Goal: Information Seeking & Learning: Learn about a topic

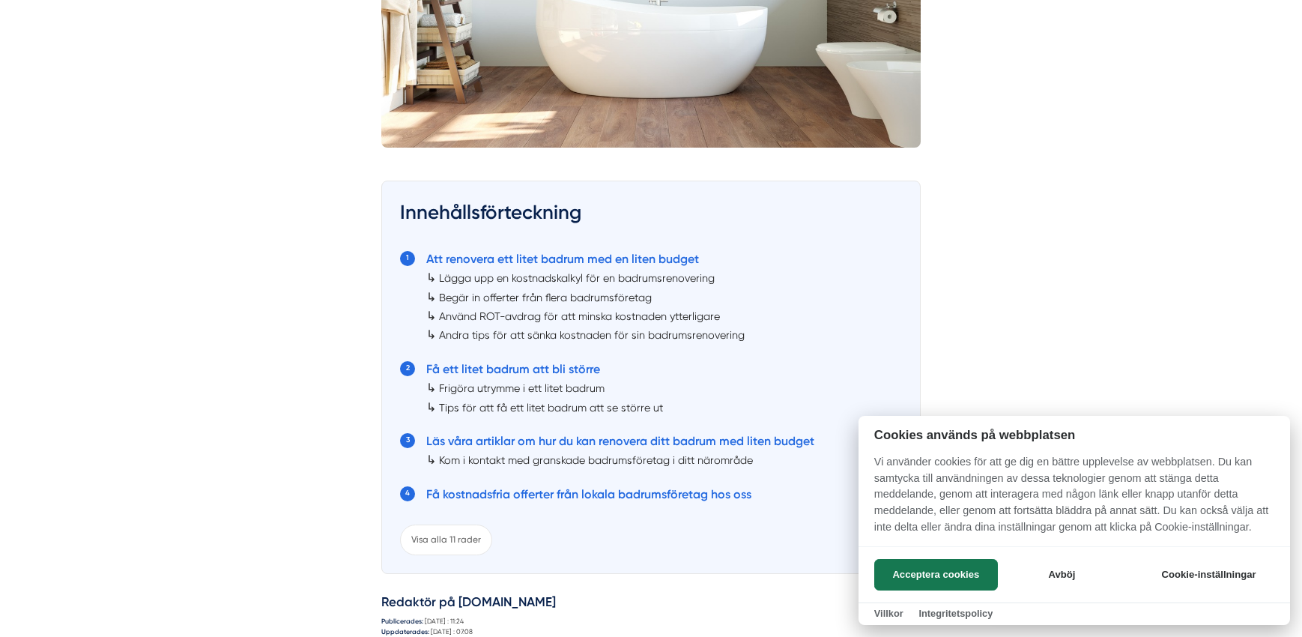
scroll to position [712, 0]
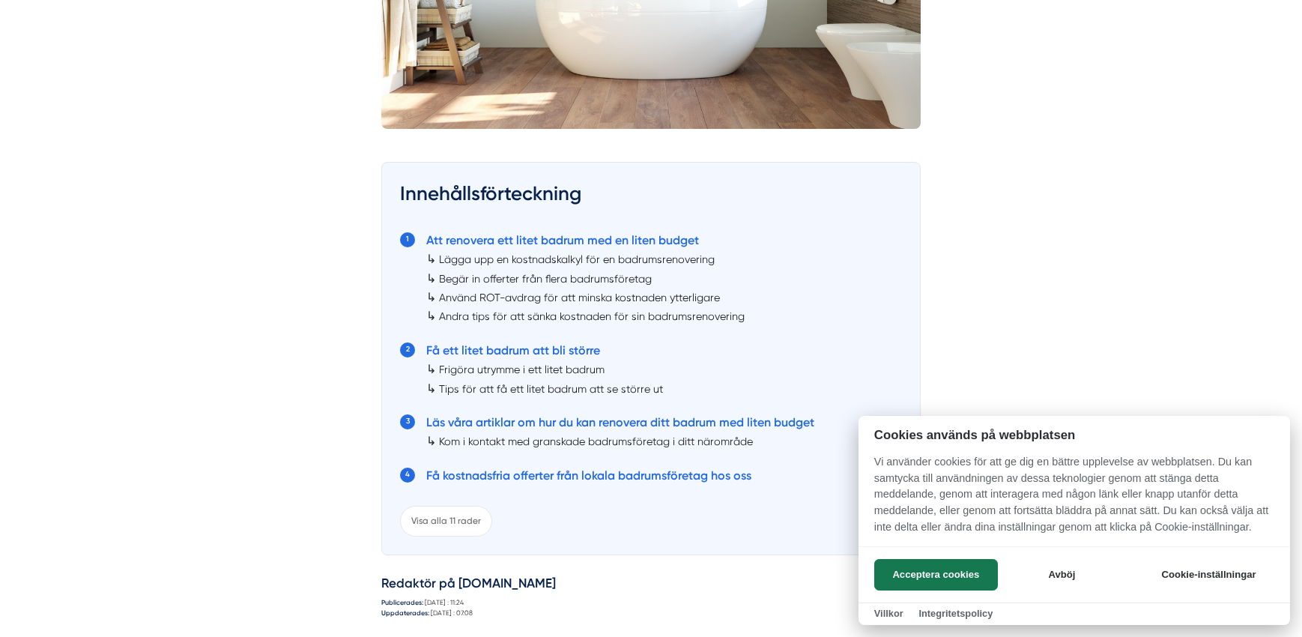
drag, startPoint x: 608, startPoint y: 268, endPoint x: 620, endPoint y: 306, distance: 40.0
click at [620, 306] on div at bounding box center [651, 318] width 1302 height 637
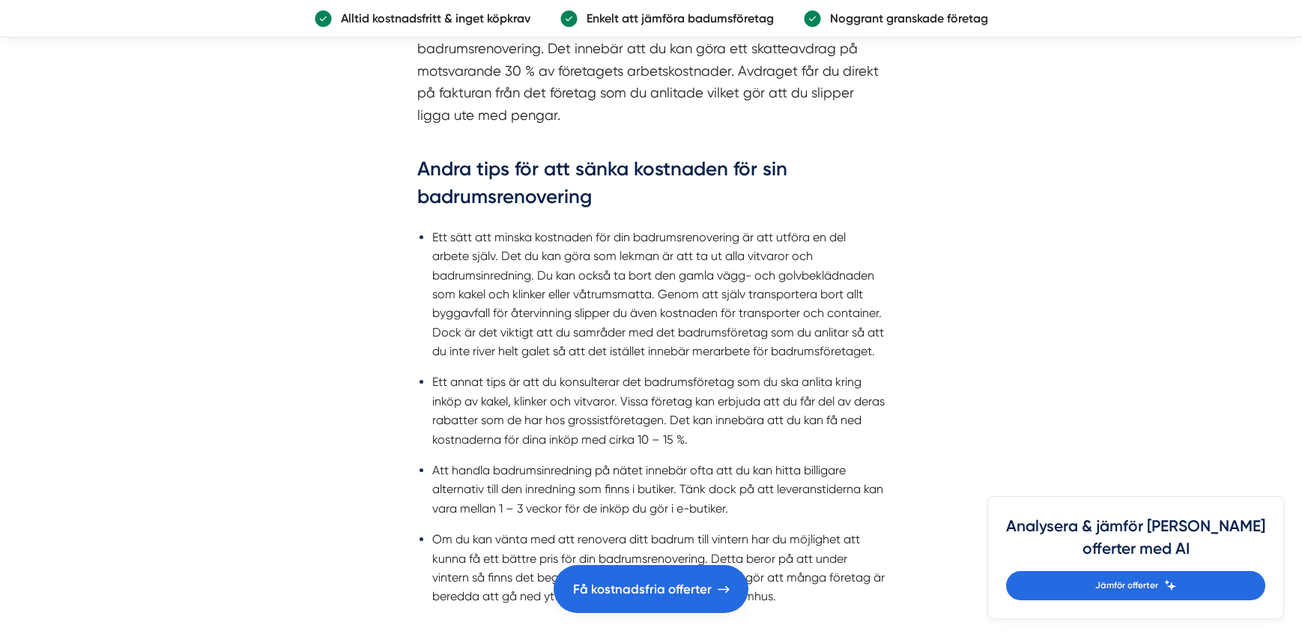
scroll to position [2465, 0]
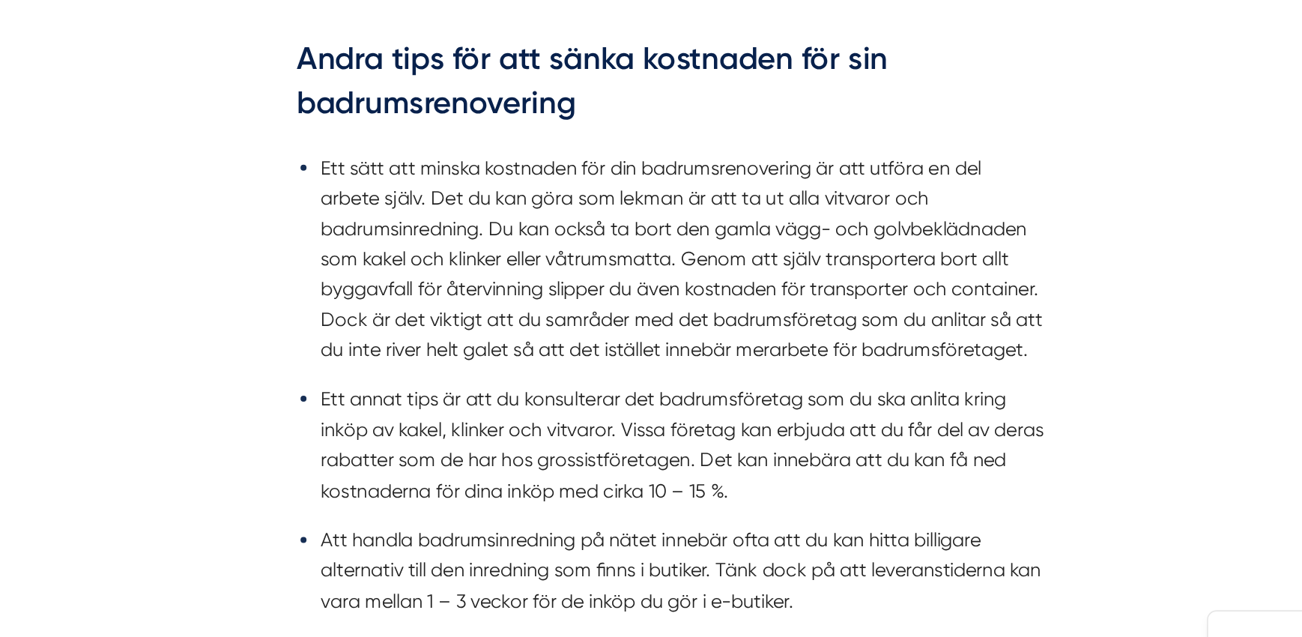
drag, startPoint x: 556, startPoint y: 228, endPoint x: 620, endPoint y: 283, distance: 84.5
click at [620, 283] on li "Ett sätt att minska kostnaden för din badrumsrenovering är att utföra en del ar…" at bounding box center [658, 276] width 452 height 133
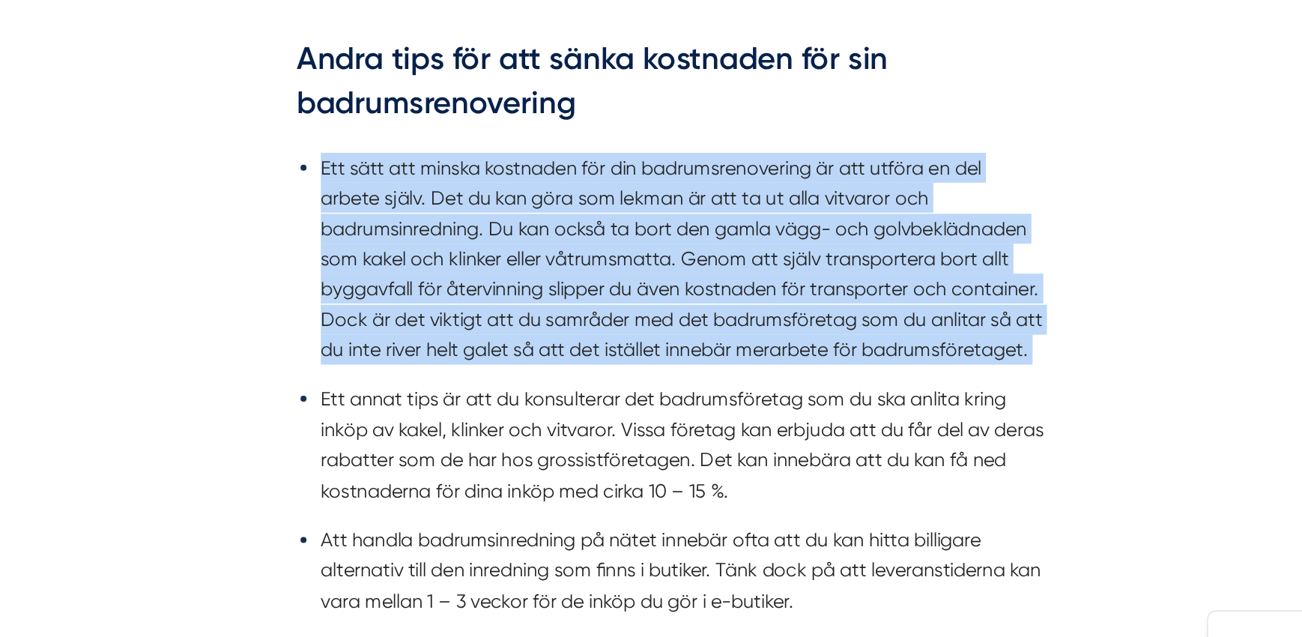
click at [620, 283] on li "Ett sätt att minska kostnaden för din badrumsrenovering är att utföra en del ar…" at bounding box center [658, 276] width 452 height 133
click at [624, 333] on li "Ett sätt att minska kostnaden för din badrumsrenovering är att utföra en del ar…" at bounding box center [658, 276] width 452 height 133
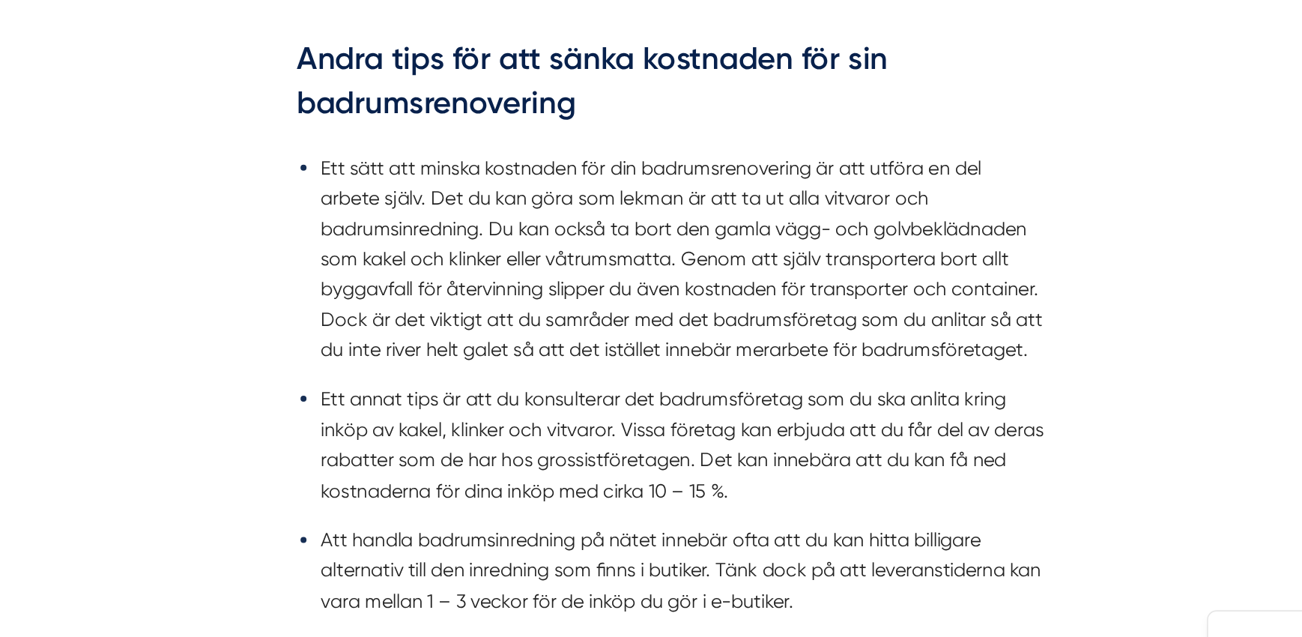
click at [645, 394] on li "Ett annat tips är att du konsulterar det badrumsföretag som du ska anlita kring…" at bounding box center [658, 392] width 452 height 76
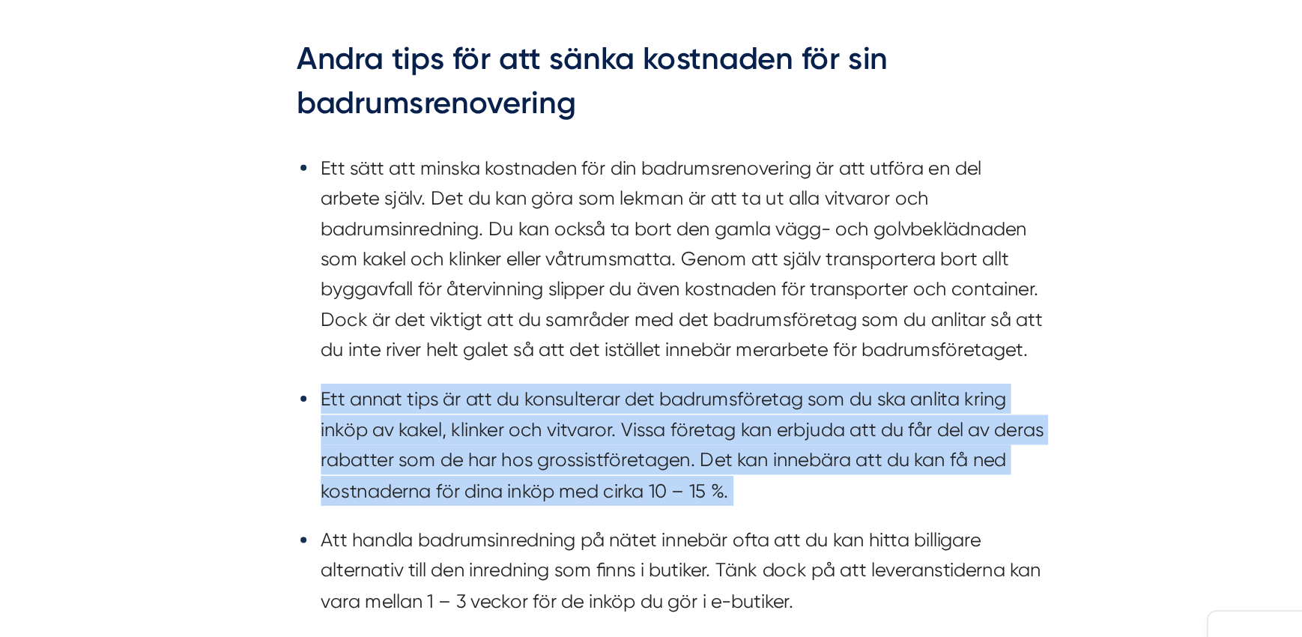
click at [645, 394] on li "Ett annat tips är att du konsulterar det badrumsföretag som du ska anlita kring…" at bounding box center [658, 392] width 452 height 76
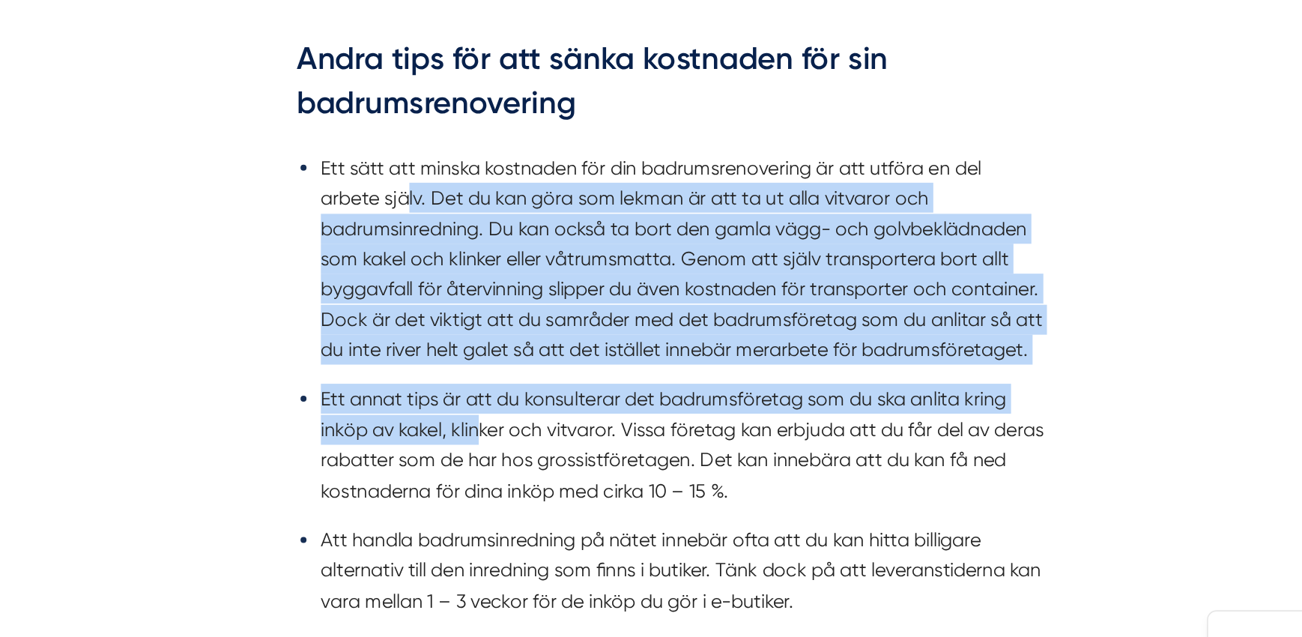
drag, startPoint x: 486, startPoint y: 238, endPoint x: 545, endPoint y: 391, distance: 163.9
click at [545, 392] on ul "Ett sätt att minska kostnaden för din badrumsrenovering är att utföra en del ar…" at bounding box center [650, 403] width 467 height 406
click at [545, 391] on li "Ett annat tips är att du konsulterar det badrumsföretag som du ska anlita kring…" at bounding box center [658, 392] width 452 height 76
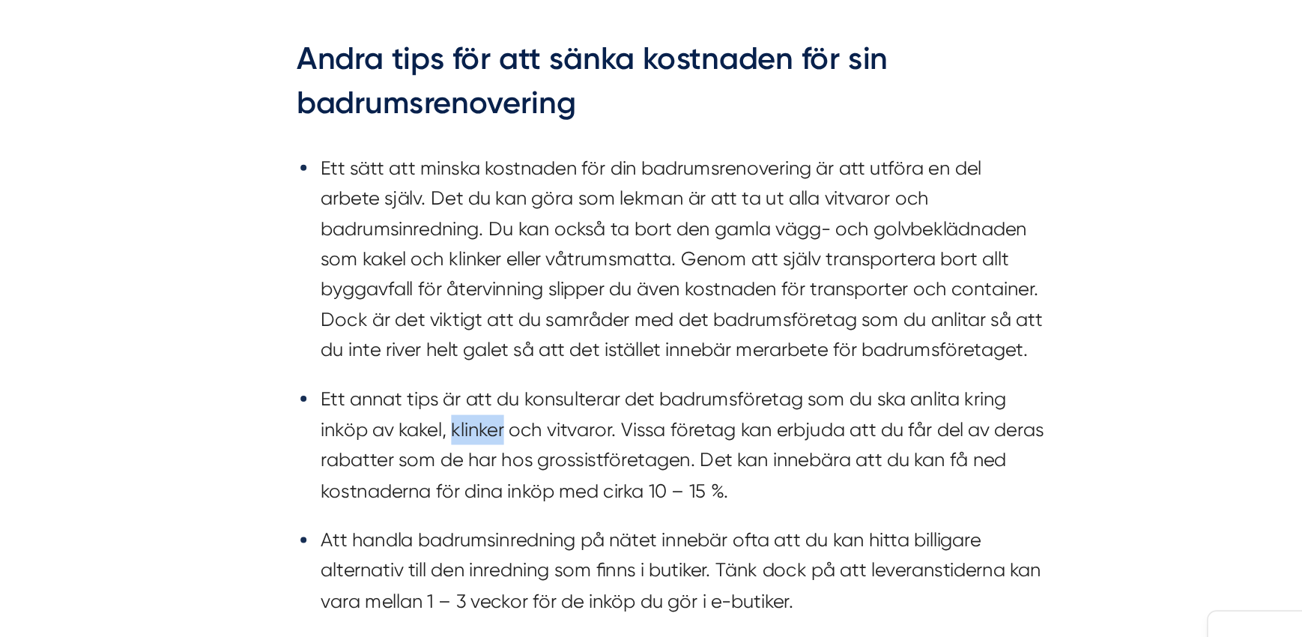
click at [545, 391] on li "Ett annat tips är att du konsulterar det badrumsföretag som du ska anlita kring…" at bounding box center [658, 392] width 452 height 76
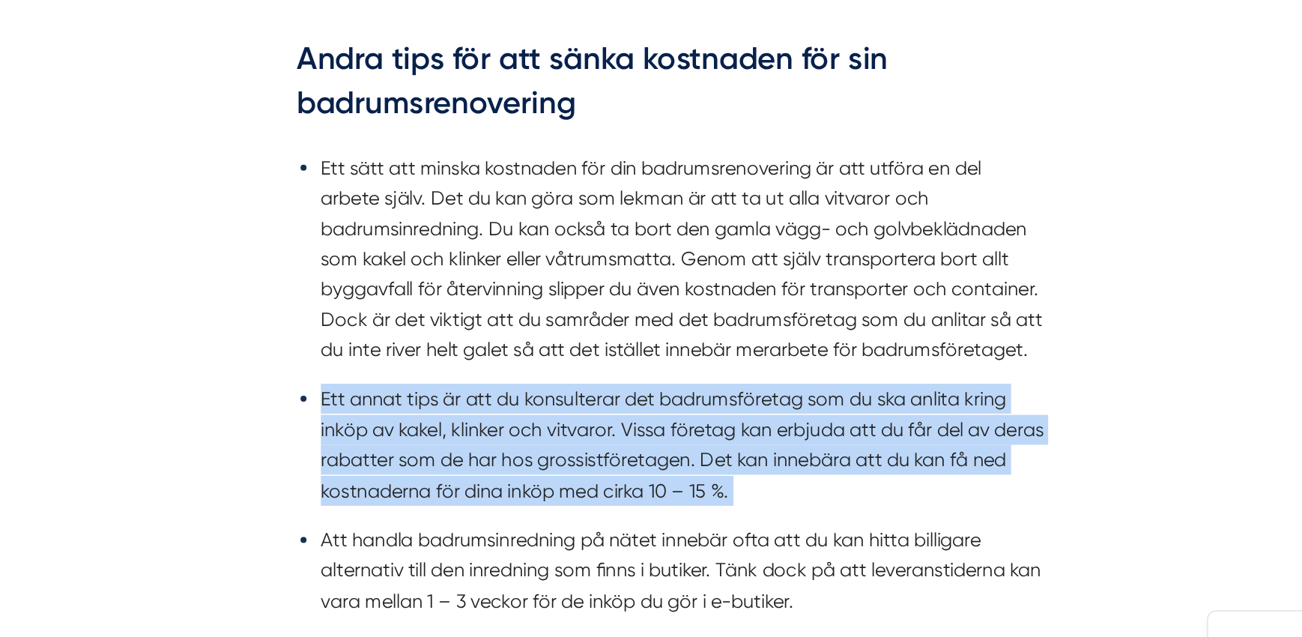
click at [545, 391] on li "Ett annat tips är att du konsulterar det badrumsföretag som du ska anlita kring…" at bounding box center [658, 392] width 452 height 76
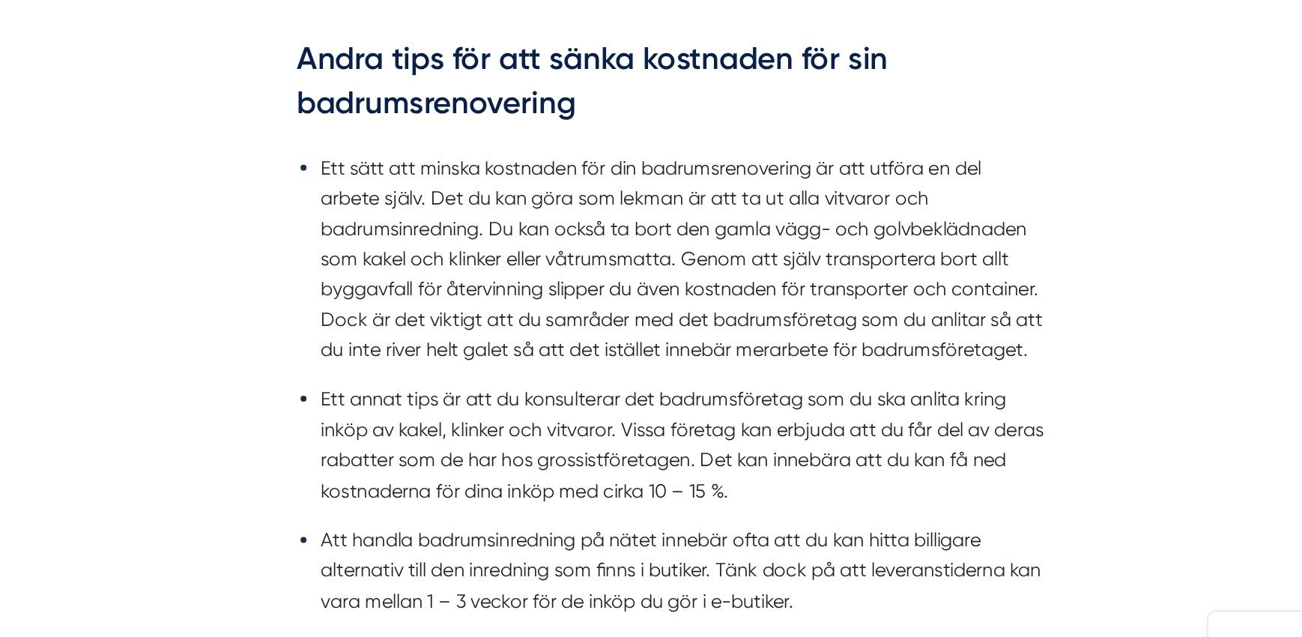
click at [597, 408] on li "Ett annat tips är att du konsulterar det badrumsföretag som du ska anlita kring…" at bounding box center [658, 392] width 452 height 76
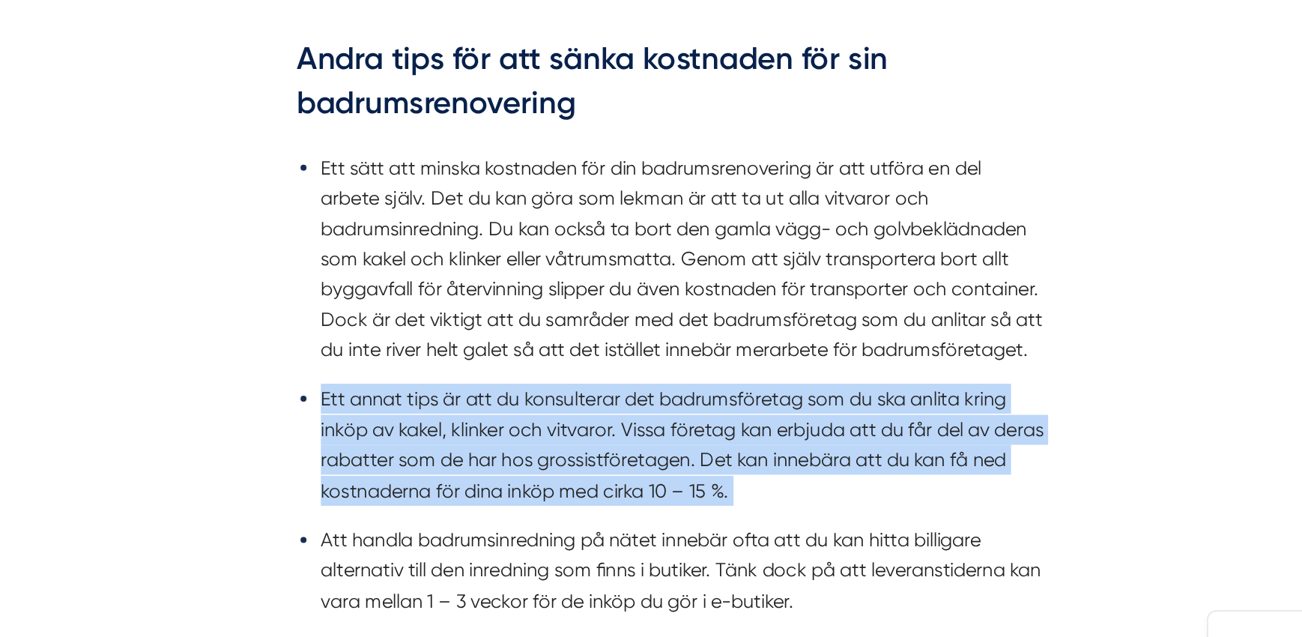
click at [597, 408] on li "Ett annat tips är att du konsulterar det badrumsföretag som du ska anlita kring…" at bounding box center [658, 392] width 452 height 76
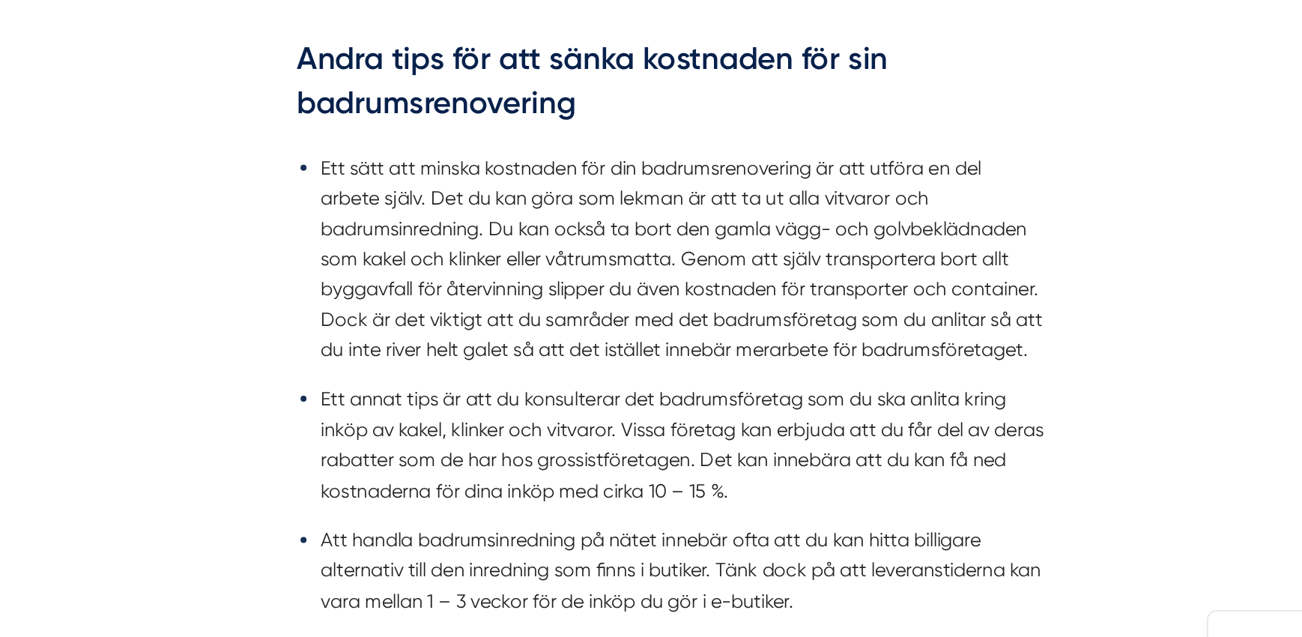
click at [641, 447] on li "Att handla badrumsinredning på nätet innebär ofta att du kan hitta billigare al…" at bounding box center [658, 471] width 452 height 57
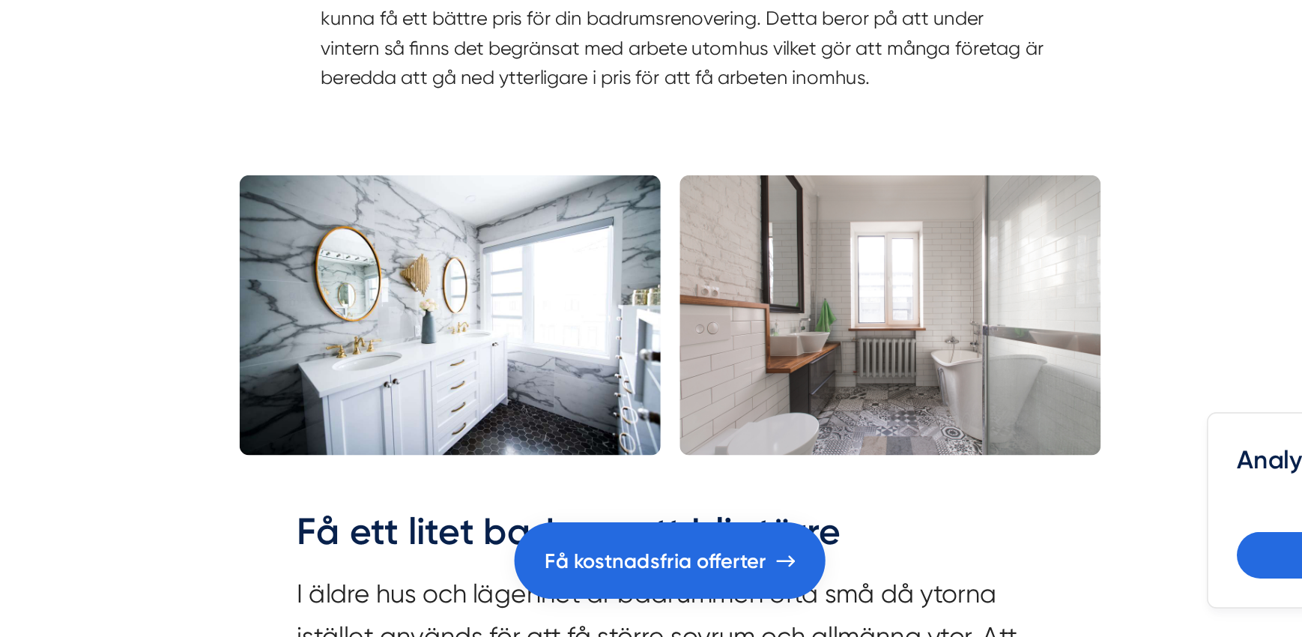
scroll to position [2759, 0]
